Goal: Navigation & Orientation: Find specific page/section

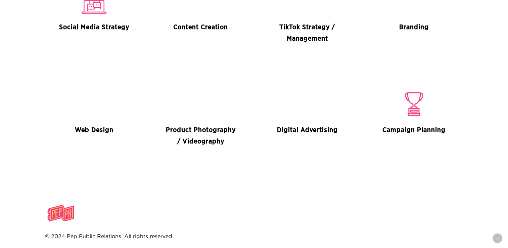
scroll to position [1412, 0]
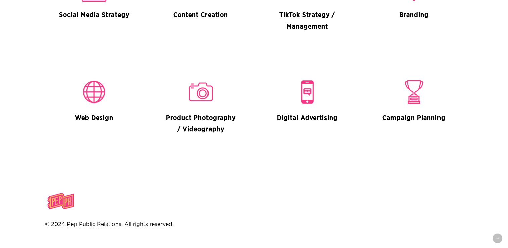
drag, startPoint x: 96, startPoint y: 118, endPoint x: 87, endPoint y: 91, distance: 29.2
click at [96, 115] on h4 "Web Design" at bounding box center [94, 117] width 73 height 11
click at [86, 90] on img at bounding box center [94, 92] width 30 height 30
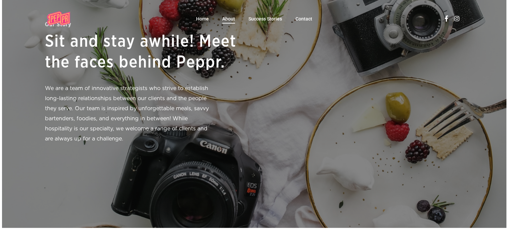
scroll to position [0, 0]
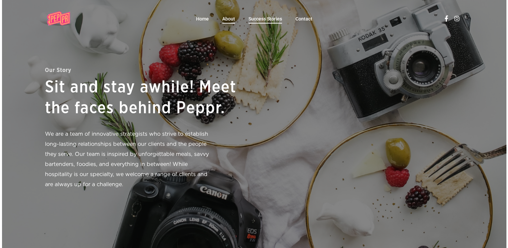
click at [263, 20] on span "Success Stories" at bounding box center [265, 18] width 34 height 5
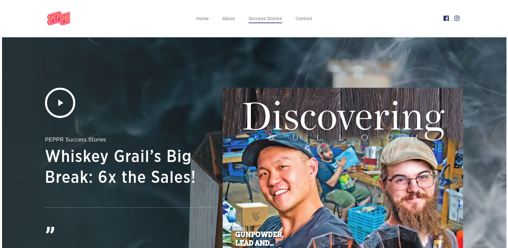
click at [446, 14] on icon at bounding box center [445, 10] width 9 height 7
